Goal: Task Accomplishment & Management: Manage account settings

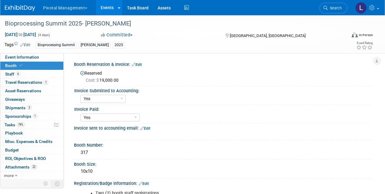
select select "Yes"
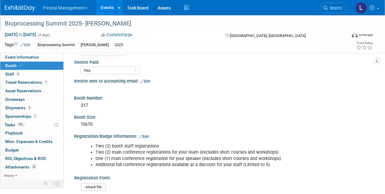
scroll to position [42, 0]
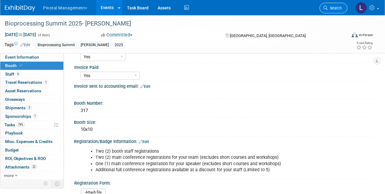
click at [327, 12] on link "Search" at bounding box center [334, 8] width 28 height 11
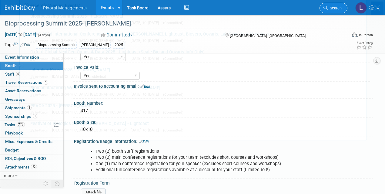
scroll to position [0, 0]
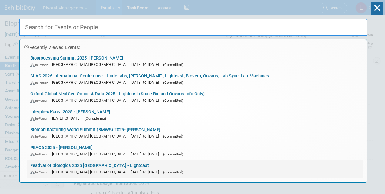
click at [131, 171] on span "[DATE] to [DATE]" at bounding box center [146, 172] width 31 height 5
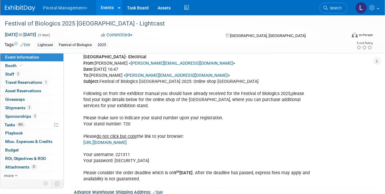
scroll to position [831, 0]
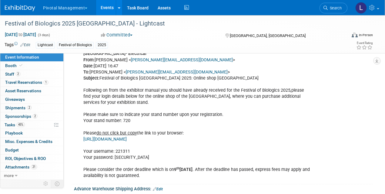
click at [127, 137] on link "https://ccbshop.mch-group.com/osc/go?shop=vg027102gb" at bounding box center [104, 139] width 43 height 5
click at [12, 65] on span "Booth" at bounding box center [14, 65] width 19 height 5
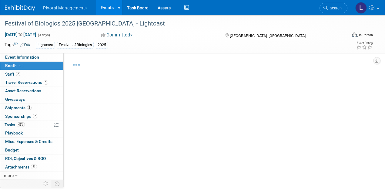
select select "Yes"
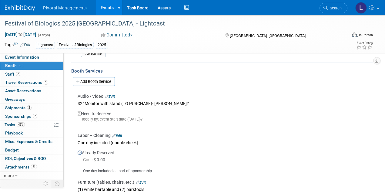
scroll to position [487, 0]
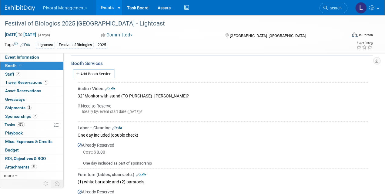
click at [114, 87] on link "Edit" at bounding box center [110, 89] width 10 height 4
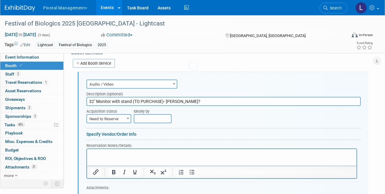
scroll to position [0, 0]
click at [178, 97] on input "32" Monitor with stand (TO PURCHASE)- Elyse?" at bounding box center [223, 101] width 275 height 9
drag, startPoint x: 194, startPoint y: 100, endPoint x: 133, endPoint y: 98, distance: 61.3
click at [133, 98] on input "32" Monitor with stand (TO PURCHASE)- Elyse?" at bounding box center [223, 101] width 275 height 9
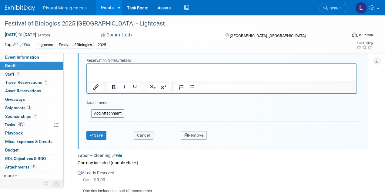
scroll to position [625, 0]
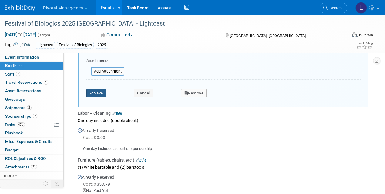
type input "32" Monitor with stand - Val to Purchase via Amazon Austria"
click at [98, 92] on button "Save" at bounding box center [96, 93] width 20 height 8
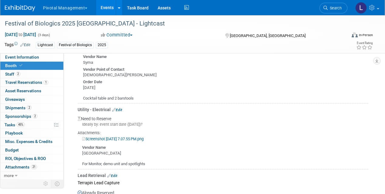
scroll to position [680, 0]
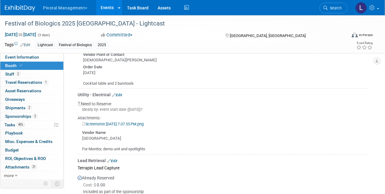
click at [120, 93] on link "Edit" at bounding box center [117, 95] width 10 height 4
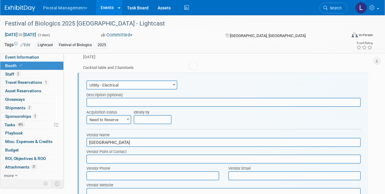
scroll to position [697, 0]
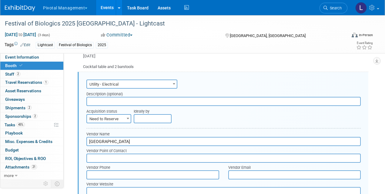
click at [112, 98] on input "text" at bounding box center [223, 101] width 275 height 9
type input "One (1) Triple Socket"
click at [139, 114] on input "text" at bounding box center [153, 118] width 38 height 9
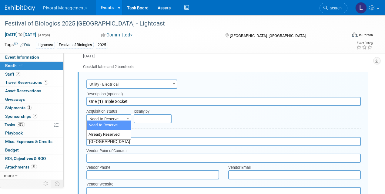
click at [111, 118] on span "Need to Reserve" at bounding box center [109, 119] width 44 height 8
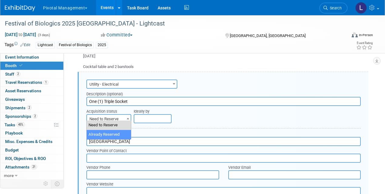
select select "2"
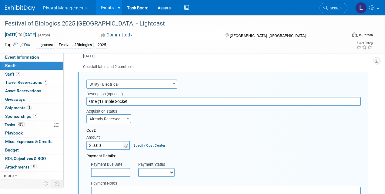
click at [114, 143] on input "$ 0.00" at bounding box center [105, 145] width 38 height 9
click at [141, 143] on link "Specify Cost Center" at bounding box center [150, 145] width 32 height 4
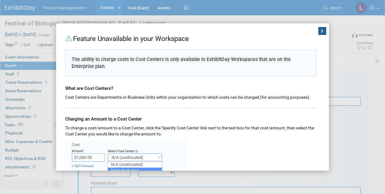
click at [319, 30] on button "X" at bounding box center [323, 31] width 8 height 8
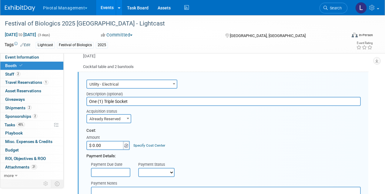
click at [126, 144] on img at bounding box center [126, 146] width 4 height 4
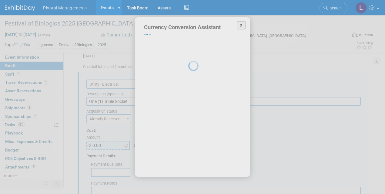
select select "38"
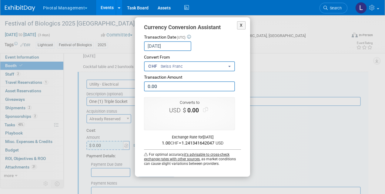
click at [173, 84] on input "0.00" at bounding box center [189, 86] width 91 height 10
drag, startPoint x: 166, startPoint y: 88, endPoint x: 141, endPoint y: 86, distance: 25.2
click at [141, 86] on div "X Currency Conversion Assistant Transaction Date (UTC) Aug 14, 2025 Loading Rat…" at bounding box center [192, 96] width 115 height 159
type input "350.00"
click at [186, 121] on button "Use this amount" at bounding box center [190, 121] width 40 height 8
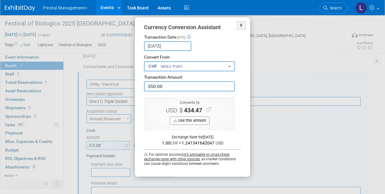
type input "$ 434.47"
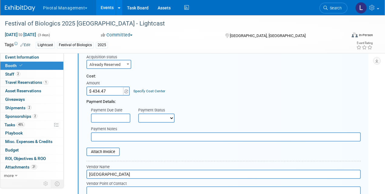
scroll to position [754, 0]
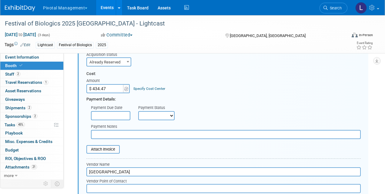
click at [171, 114] on select "Not Paid Yet Partially Paid Paid in Full" at bounding box center [156, 115] width 36 height 9
select select "3"
click at [138, 111] on select "Not Paid Yet Partially Paid Paid in Full" at bounding box center [156, 115] width 36 height 9
click at [115, 132] on input "text" at bounding box center [226, 134] width 270 height 9
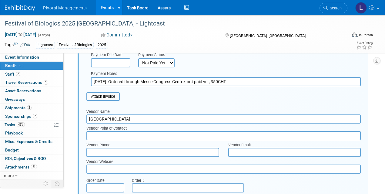
scroll to position [767, 0]
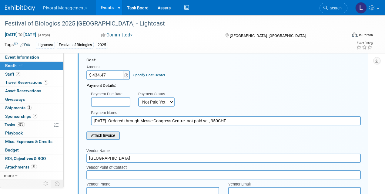
type input "8/12/25- Ordered through Messe Congress Centre- not paid yet, 350CHF"
click at [108, 132] on input "file" at bounding box center [83, 135] width 72 height 7
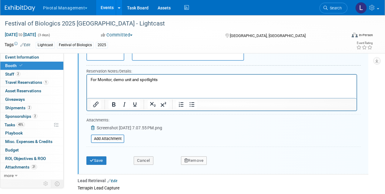
scroll to position [957, 0]
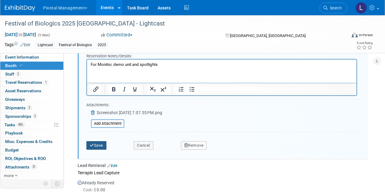
click at [102, 142] on button "Save" at bounding box center [96, 145] width 20 height 8
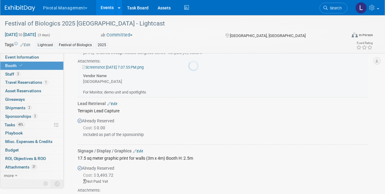
scroll to position [697, 0]
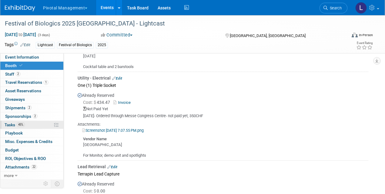
click at [9, 122] on span "Tasks 45%" at bounding box center [15, 124] width 20 height 5
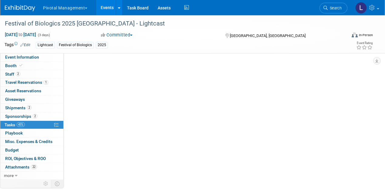
scroll to position [0, 0]
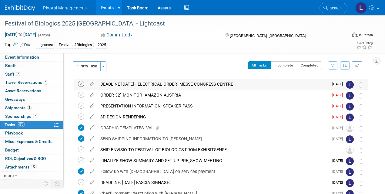
click at [82, 85] on icon at bounding box center [81, 84] width 6 height 6
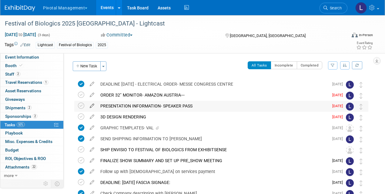
click at [93, 106] on icon at bounding box center [92, 105] width 11 height 8
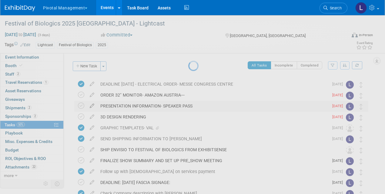
select select "7"
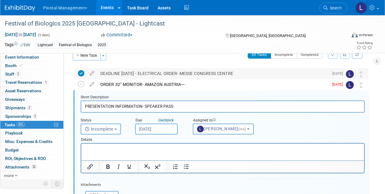
scroll to position [12, 0]
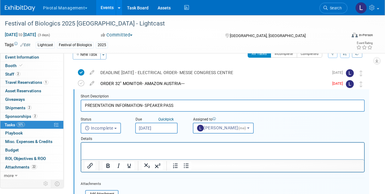
click at [163, 127] on input "Aug 13, 2025" at bounding box center [156, 128] width 42 height 11
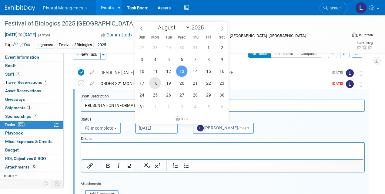
click at [160, 83] on span "18" at bounding box center [155, 83] width 12 height 12
type input "[DATE]"
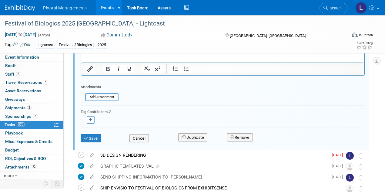
scroll to position [110, 0]
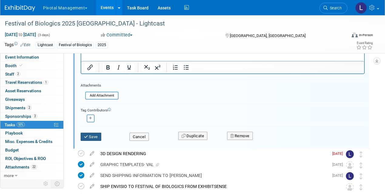
click at [94, 138] on button "Save" at bounding box center [91, 137] width 21 height 8
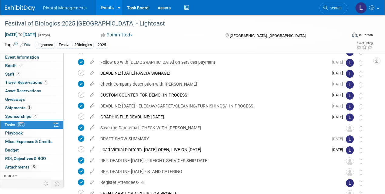
scroll to position [101, 0]
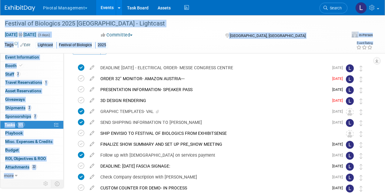
drag, startPoint x: 388, startPoint y: 71, endPoint x: 383, endPoint y: 20, distance: 51.5
click at [383, 20] on html "Pivotal Management Choose Workspace: Pivotal Management Watchmaker Genomics Eve…" at bounding box center [192, 81] width 385 height 194
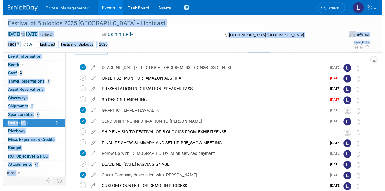
scroll to position [0, 0]
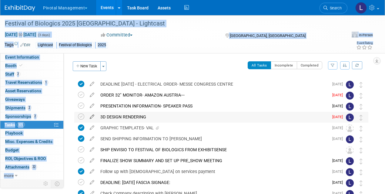
click at [93, 116] on icon at bounding box center [92, 116] width 11 height 8
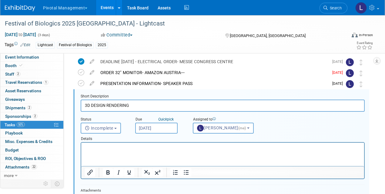
click at [159, 127] on input "Aug 12, 2025" at bounding box center [156, 128] width 42 height 11
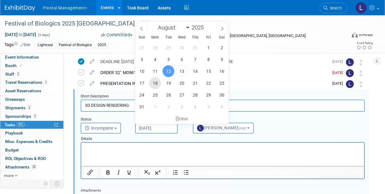
click at [155, 79] on span "18" at bounding box center [155, 83] width 12 height 12
type input "Aug 18, 2025"
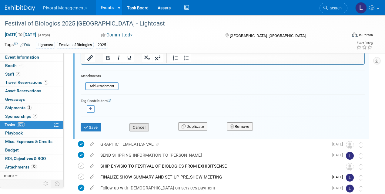
scroll to position [138, 0]
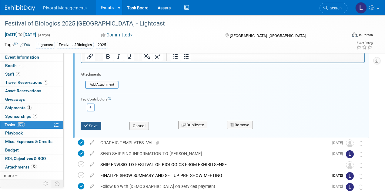
click at [96, 125] on button "Save" at bounding box center [91, 126] width 21 height 8
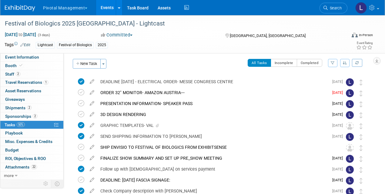
scroll to position [0, 0]
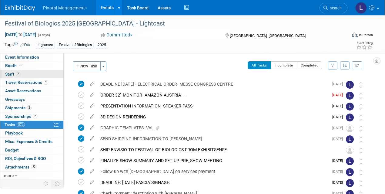
click at [5, 76] on span "Staff 2" at bounding box center [12, 74] width 15 height 5
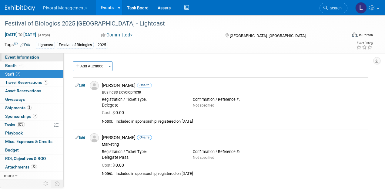
click at [12, 57] on span "Event Information" at bounding box center [22, 57] width 34 height 5
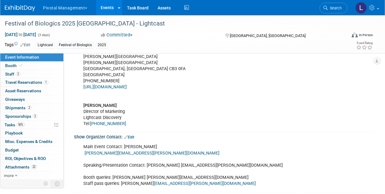
scroll to position [181, 0]
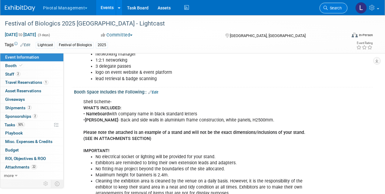
click at [335, 9] on span "Search" at bounding box center [335, 8] width 14 height 5
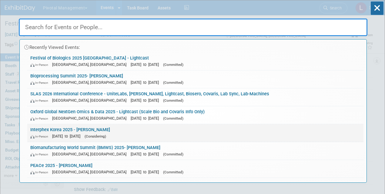
click at [76, 128] on link "Interphex Korea 2025 - Asimov In-Person Oct 15, 2025 to Oct 17, 2025 (Consideri…" at bounding box center [195, 133] width 336 height 18
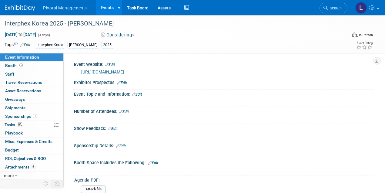
click at [127, 35] on button "Considering" at bounding box center [118, 35] width 38 height 6
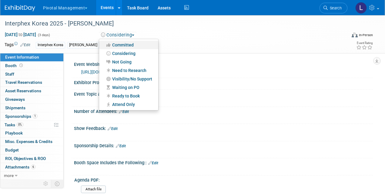
click at [128, 45] on link "Committed" at bounding box center [128, 45] width 59 height 8
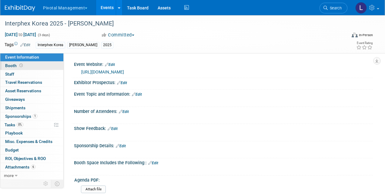
click at [6, 66] on span "Booth" at bounding box center [14, 65] width 19 height 5
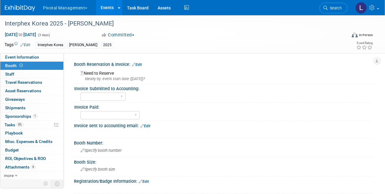
click at [141, 64] on link "Edit" at bounding box center [137, 65] width 10 height 4
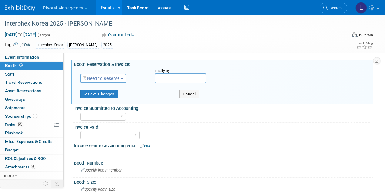
click at [94, 81] on button "Need to Reserve" at bounding box center [103, 78] width 46 height 9
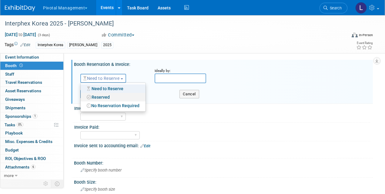
click at [96, 95] on link "Reserved" at bounding box center [113, 97] width 65 height 8
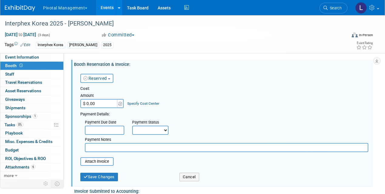
click at [96, 103] on input "$ 0.00" at bounding box center [99, 103] width 38 height 9
type input "$ 8,700.00"
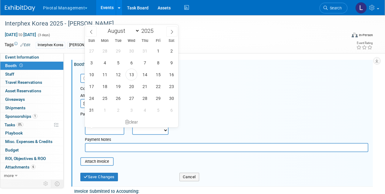
click at [105, 131] on input "text" at bounding box center [104, 130] width 39 height 9
click at [142, 95] on span "28" at bounding box center [145, 98] width 12 height 12
type input "Aug 28, 2025"
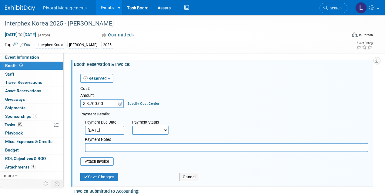
click at [152, 131] on select "Not Paid Yet Partially Paid Paid in Full" at bounding box center [150, 130] width 36 height 9
select select "3"
click at [132, 126] on select "Not Paid Yet Partially Paid Paid in Full" at bounding box center [150, 130] width 36 height 9
click at [104, 149] on input "text" at bounding box center [227, 147] width 284 height 9
type input "S"
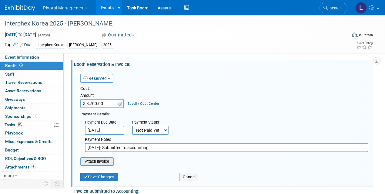
type input "[DATE]- Submitted to accounting"
click at [94, 161] on input "file" at bounding box center [77, 161] width 72 height 7
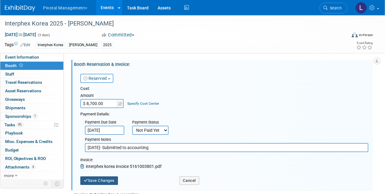
click at [106, 180] on button "Save Changes" at bounding box center [99, 180] width 38 height 8
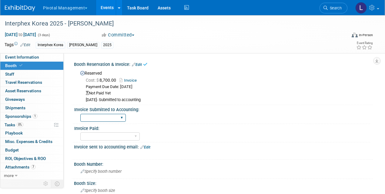
click at [124, 117] on select "Yes No" at bounding box center [103, 118] width 46 height 8
select select "Yes"
click at [80, 114] on select "Yes No" at bounding box center [103, 118] width 46 height 8
click at [135, 135] on select "Yes No Submitted to Accounting" at bounding box center [109, 136] width 59 height 8
select select "No"
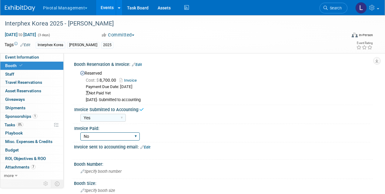
click at [80, 132] on select "Yes No Submitted to Accounting" at bounding box center [109, 136] width 59 height 8
drag, startPoint x: 148, startPoint y: 146, endPoint x: 114, endPoint y: 152, distance: 34.5
click at [148, 146] on link "Edit" at bounding box center [145, 147] width 10 height 4
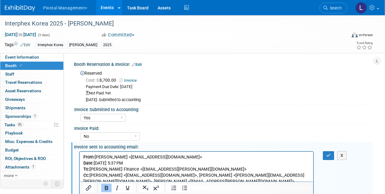
scroll to position [75, 0]
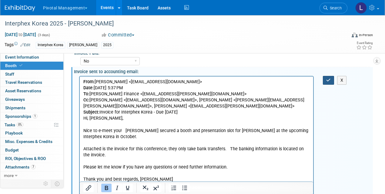
click at [327, 80] on icon "button" at bounding box center [328, 80] width 5 height 4
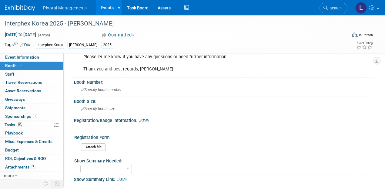
scroll to position [186, 0]
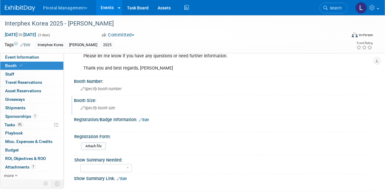
click at [112, 108] on span "Specify booth size" at bounding box center [98, 108] width 35 height 5
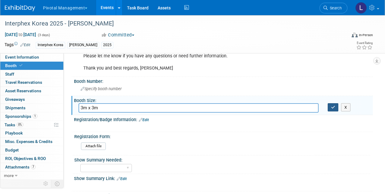
type input "3m x 3m"
click at [330, 106] on button "button" at bounding box center [333, 107] width 11 height 8
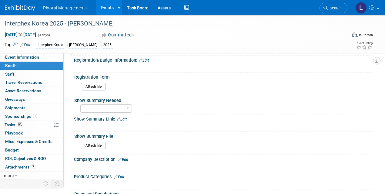
scroll to position [248, 0]
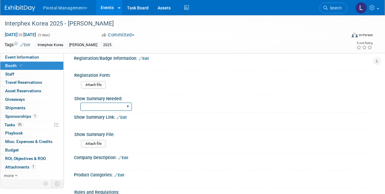
click at [129, 103] on select "Yes No Email Summary Only" at bounding box center [106, 107] width 52 height 8
select select "Yes"
click at [80, 103] on select "Yes No Email Summary Only" at bounding box center [106, 107] width 52 height 8
click at [127, 156] on link "Edit" at bounding box center [123, 158] width 10 height 4
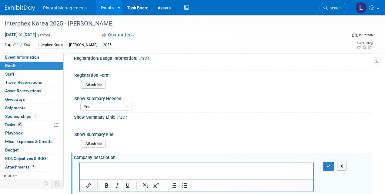
scroll to position [0, 0]
click at [24, 59] on span "Event Information" at bounding box center [22, 57] width 34 height 5
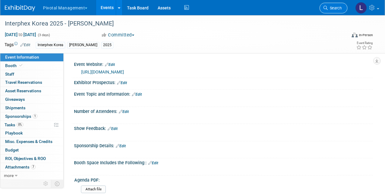
click at [333, 11] on link "Search" at bounding box center [334, 8] width 28 height 11
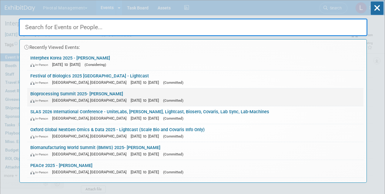
click at [91, 94] on link "Bioprocessing Summit 2025- Asimov In-Person Boston, MA Aug 18, 2025 to Aug 21, …" at bounding box center [195, 97] width 336 height 18
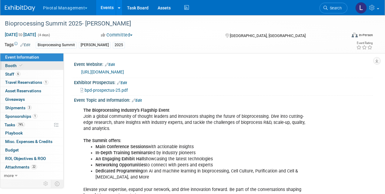
click at [9, 68] on link "Booth" at bounding box center [31, 66] width 63 height 8
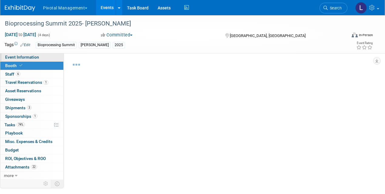
select select "Yes"
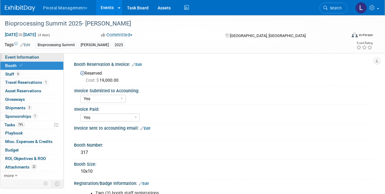
click at [16, 59] on span "Event Information" at bounding box center [22, 57] width 34 height 5
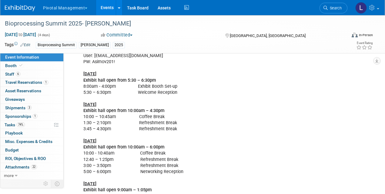
scroll to position [1199, 0]
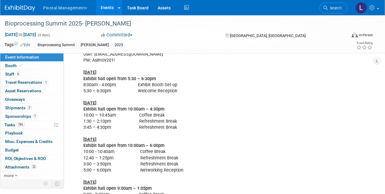
drag, startPoint x: 14, startPoint y: 62, endPoint x: 18, endPoint y: 59, distance: 5.2
click at [14, 63] on link "Booth" at bounding box center [31, 66] width 63 height 8
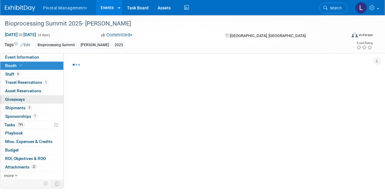
select select "Yes"
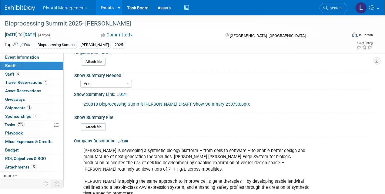
scroll to position [199, 0]
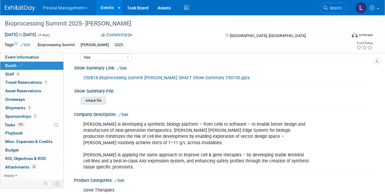
click at [98, 100] on input "file" at bounding box center [64, 100] width 83 height 7
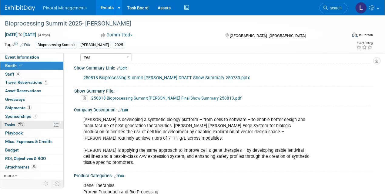
click at [9, 126] on link "74% Tasks 74%" at bounding box center [31, 125] width 63 height 8
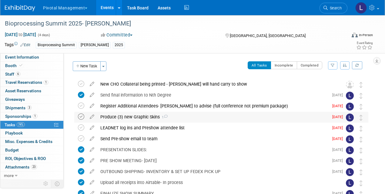
click at [79, 117] on icon at bounding box center [81, 116] width 6 height 6
click at [79, 126] on icon at bounding box center [81, 127] width 6 height 6
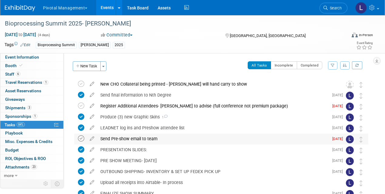
click at [81, 135] on icon at bounding box center [81, 138] width 6 height 6
click at [83, 106] on icon at bounding box center [81, 106] width 6 height 6
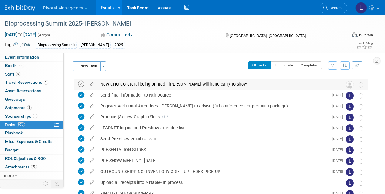
click at [79, 83] on icon at bounding box center [81, 84] width 6 height 6
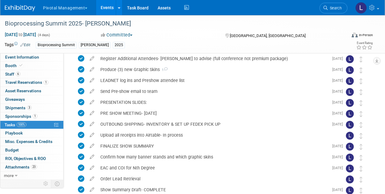
scroll to position [52, 0]
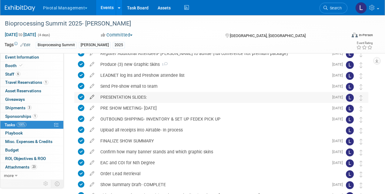
click at [95, 96] on icon at bounding box center [92, 96] width 11 height 8
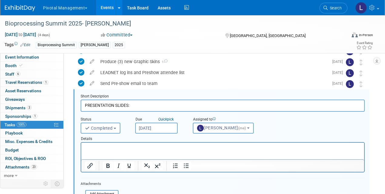
scroll to position [55, 0]
click at [98, 147] on p "Rich Text Area. Press ALT-0 for help." at bounding box center [223, 148] width 276 height 6
click at [142, 107] on input "PRESENTATION SLIDES:" at bounding box center [223, 106] width 284 height 12
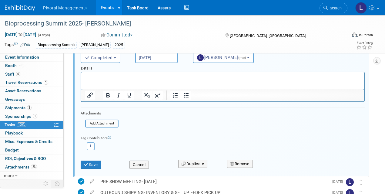
scroll to position [146, 0]
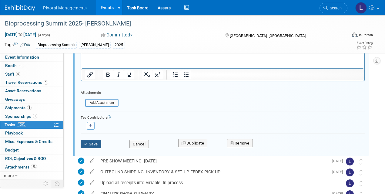
type input "PRESENTATION SLIDES: RAJA TO BRING ON USB STICK"
click at [91, 142] on button "Save" at bounding box center [91, 144] width 21 height 8
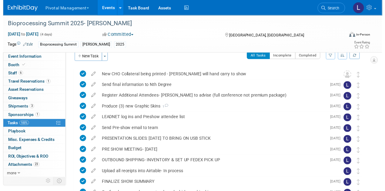
scroll to position [0, 0]
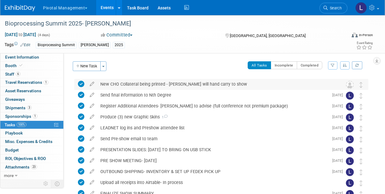
drag, startPoint x: 388, startPoint y: 145, endPoint x: 247, endPoint y: 81, distance: 155.0
click at [385, 60] on html "Pivotal Management Choose Workspace: Pivotal Management Watchmaker Genomics Eve…" at bounding box center [192, 97] width 385 height 194
click at [94, 138] on icon at bounding box center [92, 138] width 11 height 8
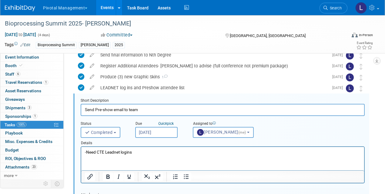
scroll to position [44, 0]
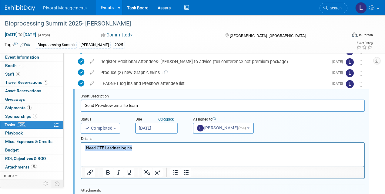
drag, startPoint x: 140, startPoint y: 148, endPoint x: 56, endPoint y: 143, distance: 84.8
click at [81, 143] on html "-Need CTE Leadnet logins" at bounding box center [222, 147] width 283 height 8
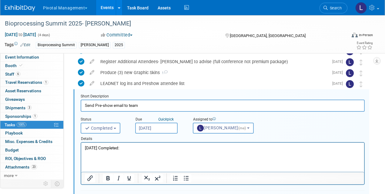
click at [140, 147] on p "8/13/25 Completed:" at bounding box center [223, 148] width 276 height 6
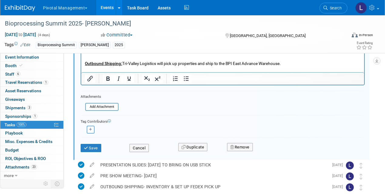
scroll to position [269, 0]
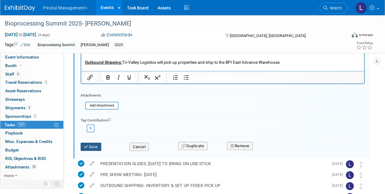
click at [95, 148] on button "Save" at bounding box center [91, 147] width 21 height 8
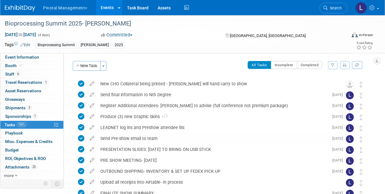
scroll to position [0, 0]
click at [16, 68] on link "Booth" at bounding box center [31, 66] width 63 height 8
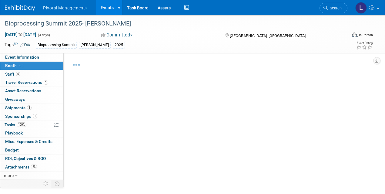
select select "Yes"
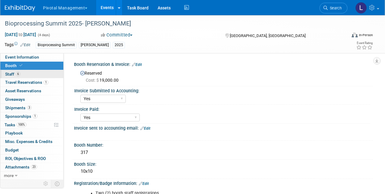
click at [13, 74] on span "Staff 6" at bounding box center [12, 74] width 15 height 5
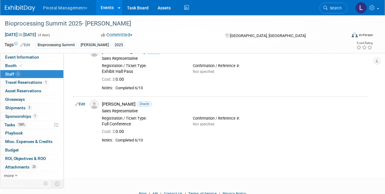
scroll to position [258, 0]
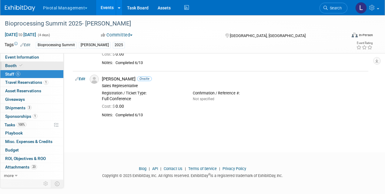
click at [5, 65] on span "Booth" at bounding box center [14, 65] width 19 height 5
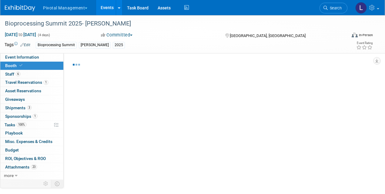
select select "Yes"
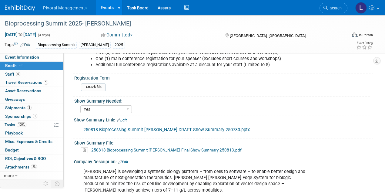
scroll to position [165, 0]
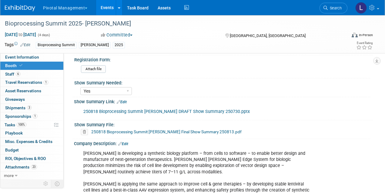
click at [125, 102] on link "Edit" at bounding box center [122, 102] width 10 height 4
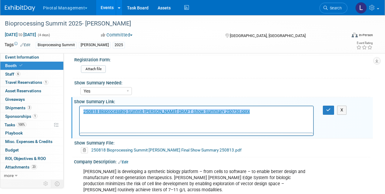
scroll to position [0, 0]
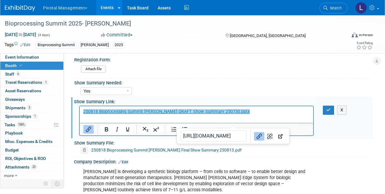
click at [243, 111] on p "﻿250818 Bioprocessing Summit Asimov DRAFT Show Summary 250730.pptx" at bounding box center [196, 112] width 227 height 6
drag, startPoint x: 243, startPoint y: 111, endPoint x: 72, endPoint y: 110, distance: 171.7
click at [80, 110] on html "250818 Bioprocessing Summit Asimov DRAFT Show Summary 250730.pptx﻿" at bounding box center [197, 110] width 234 height 8
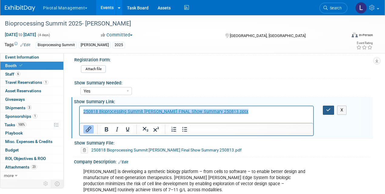
click at [333, 110] on button "button" at bounding box center [328, 110] width 11 height 9
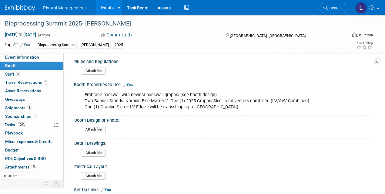
scroll to position [339, 0]
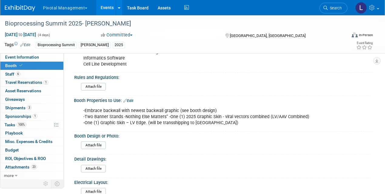
click at [133, 100] on link "Edit" at bounding box center [128, 101] width 10 height 4
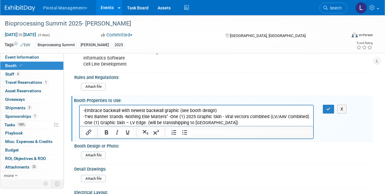
scroll to position [0, 0]
click at [220, 116] on p "-Embrace backwall with newest backwall graphic (see booth design) -Two Banner S…" at bounding box center [196, 116] width 227 height 18
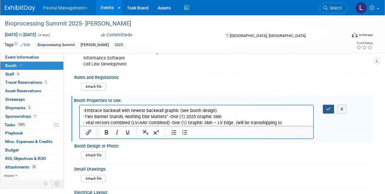
click at [329, 108] on icon "button" at bounding box center [328, 109] width 5 height 4
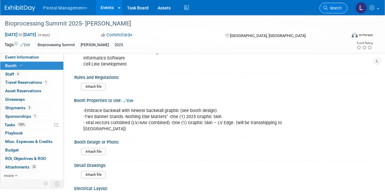
click at [333, 10] on link "Search" at bounding box center [334, 8] width 28 height 11
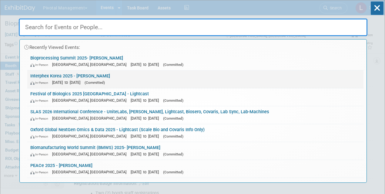
click at [80, 75] on link "Interphex Korea 2025 - Asimov In-Person Oct 15, 2025 to Oct 17, 2025 (Committed)" at bounding box center [195, 79] width 336 height 18
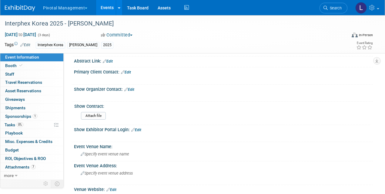
scroll to position [178, 0]
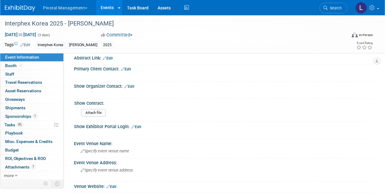
click at [130, 68] on link "Edit" at bounding box center [126, 69] width 10 height 4
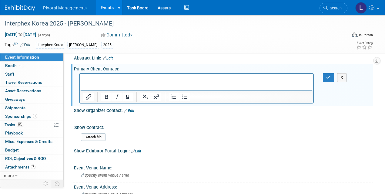
scroll to position [0, 0]
click at [326, 75] on icon "button" at bounding box center [328, 77] width 5 height 4
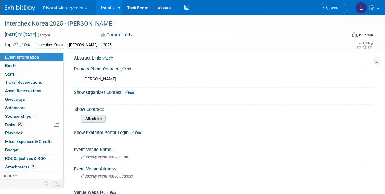
click at [95, 116] on input "file" at bounding box center [64, 118] width 83 height 7
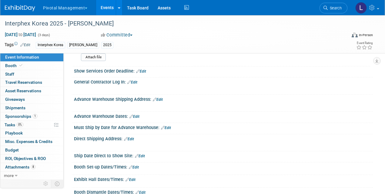
scroll to position [274, 0]
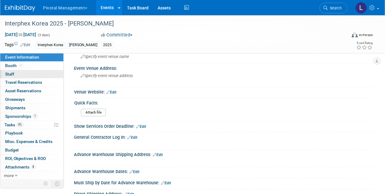
click at [15, 73] on link "0 Staff 0" at bounding box center [31, 74] width 63 height 8
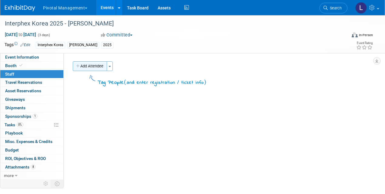
click at [103, 65] on button "Add Attendee" at bounding box center [90, 66] width 34 height 10
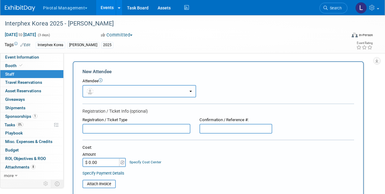
click at [109, 92] on button "button" at bounding box center [140, 91] width 114 height 12
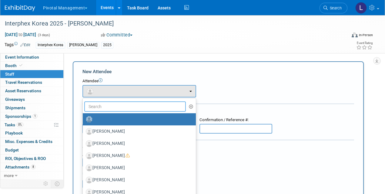
click at [117, 105] on input "text" at bounding box center [135, 106] width 102 height 10
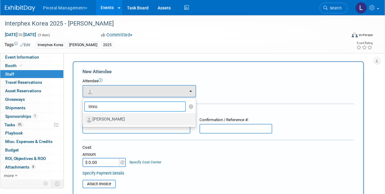
type input "Imro"
click at [114, 121] on label "[PERSON_NAME]" at bounding box center [138, 119] width 104 height 10
click at [84, 120] on input "[PERSON_NAME]" at bounding box center [82, 119] width 4 height 4
select select "b6596fb5-1fd3-4e98-9af0-e3cddd875117"
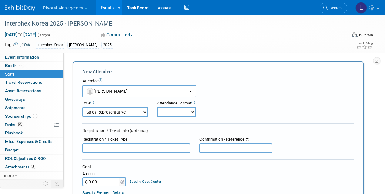
click at [107, 113] on select "Applications Business Development CCO CEO CGO, Co-Founder CRO Demonstrator" at bounding box center [116, 112] width 66 height 10
select select "800"
click at [83, 107] on select "Applications Business Development CCO CEO CGO, Co-Founder CRO Demonstrator" at bounding box center [116, 112] width 66 height 10
click at [184, 114] on select "Onsite Remote" at bounding box center [176, 112] width 39 height 10
select select "1"
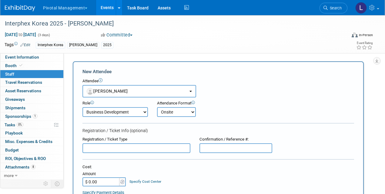
click at [157, 107] on select "Onsite Remote" at bounding box center [176, 112] width 39 height 10
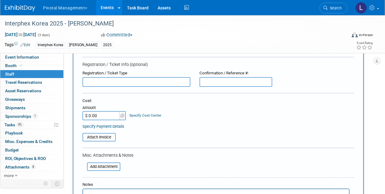
scroll to position [73, 0]
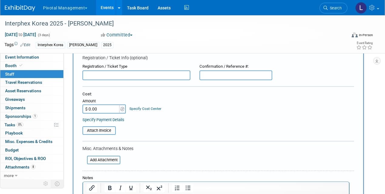
click at [133, 74] on input "text" at bounding box center [137, 75] width 108 height 10
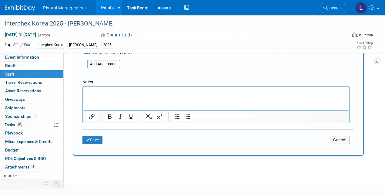
scroll to position [169, 0]
click at [98, 139] on button "Save" at bounding box center [93, 139] width 20 height 8
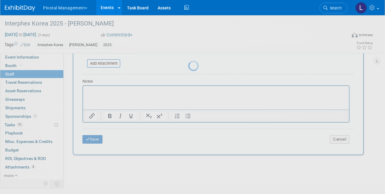
scroll to position [50, 0]
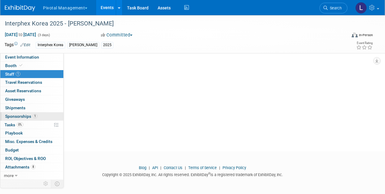
click at [21, 115] on span "Sponsorships 1" at bounding box center [21, 116] width 32 height 5
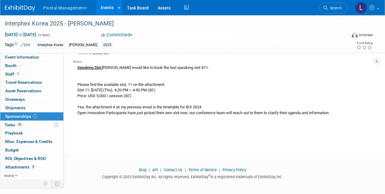
scroll to position [0, 0]
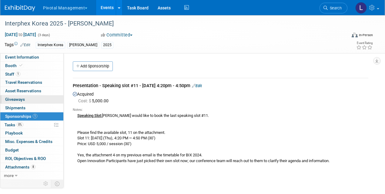
click at [23, 97] on span "Giveaways 0" at bounding box center [15, 99] width 20 height 5
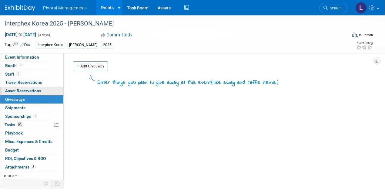
click at [23, 90] on span "Asset Reservations 0" at bounding box center [23, 90] width 36 height 5
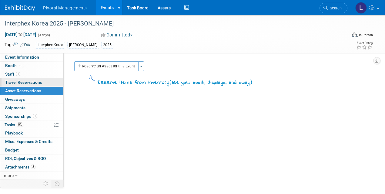
click at [22, 80] on span "Travel Reservations 0" at bounding box center [23, 82] width 37 height 5
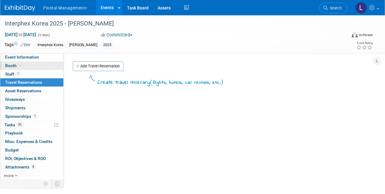
click at [11, 66] on span "Booth" at bounding box center [14, 65] width 19 height 5
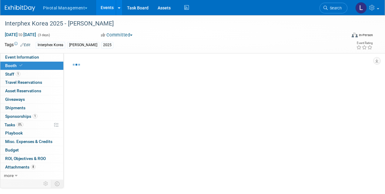
select select "Yes"
select select "No"
select select "Yes"
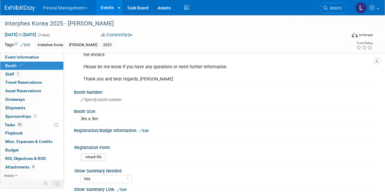
scroll to position [178, 0]
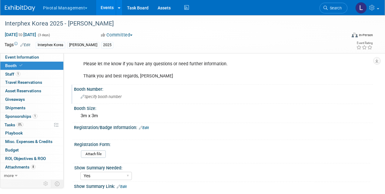
click at [110, 98] on span "Specify booth number" at bounding box center [101, 96] width 41 height 5
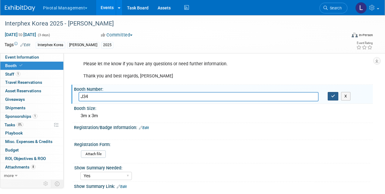
type input "J34"
click at [332, 98] on button "button" at bounding box center [333, 96] width 11 height 8
